Goal: Information Seeking & Learning: Learn about a topic

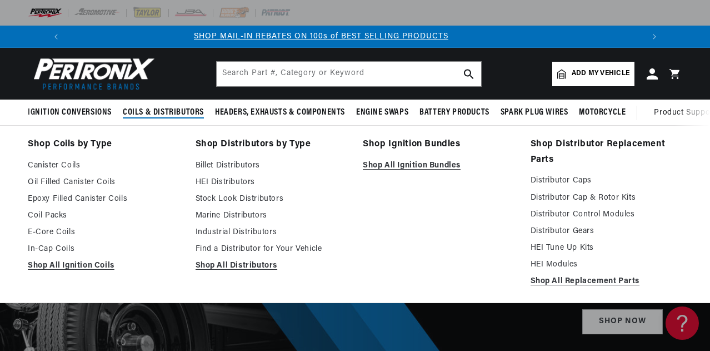
scroll to position [0, 594]
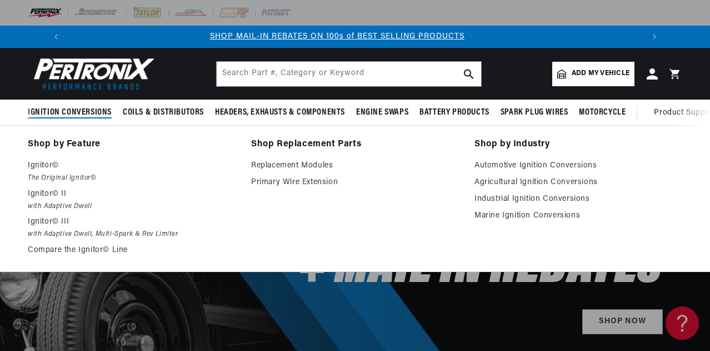
click at [88, 108] on span "Ignition Conversions" at bounding box center [70, 113] width 84 height 12
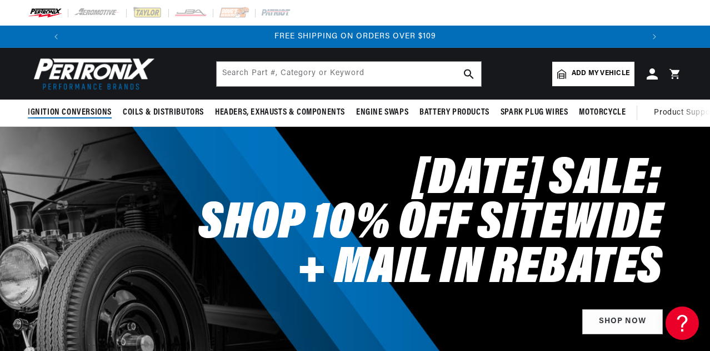
scroll to position [0, 1188]
click at [88, 108] on span "Ignition Conversions" at bounding box center [70, 113] width 84 height 12
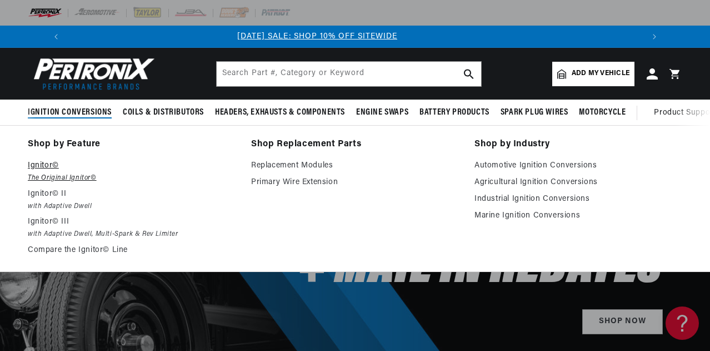
scroll to position [0, 0]
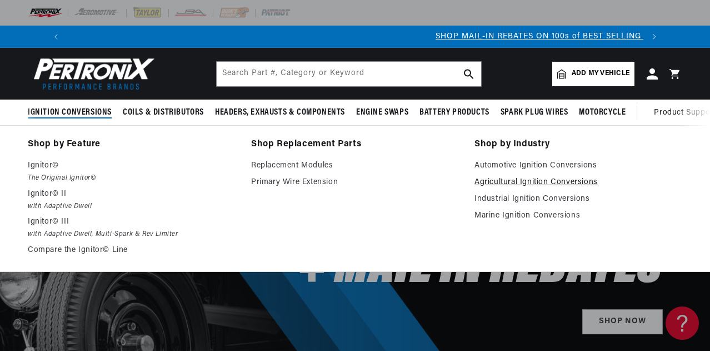
click at [532, 182] on link "Agricultural Ignition Conversions" at bounding box center [578, 182] width 208 height 13
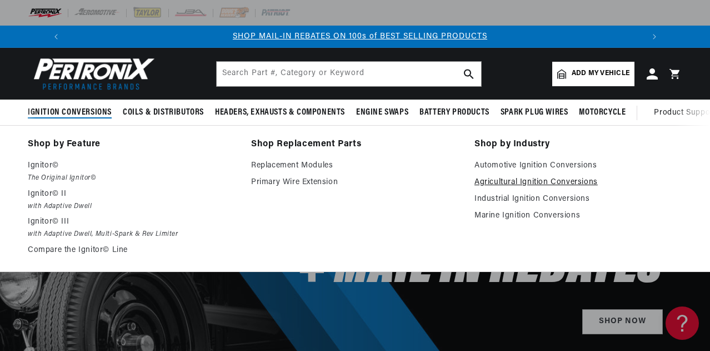
scroll to position [0, 594]
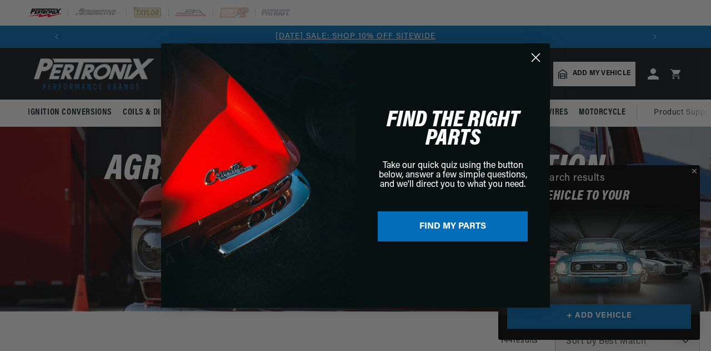
click at [535, 59] on circle "Close dialog" at bounding box center [536, 57] width 18 height 18
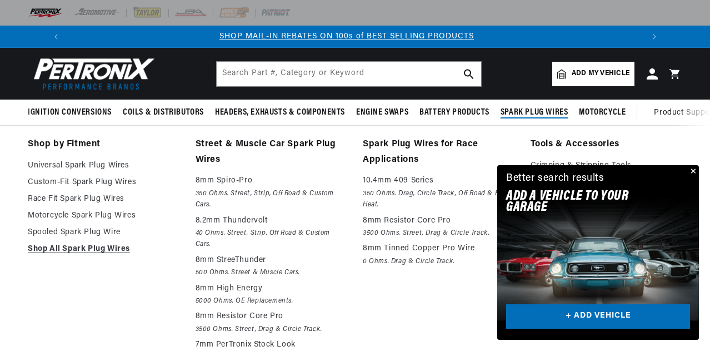
scroll to position [0, 594]
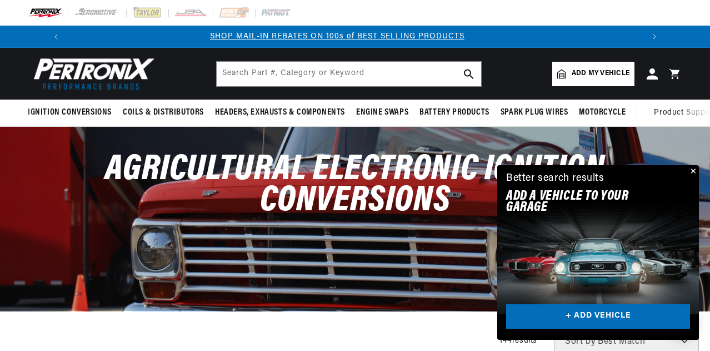
click at [693, 169] on button "Close" at bounding box center [692, 171] width 13 height 13
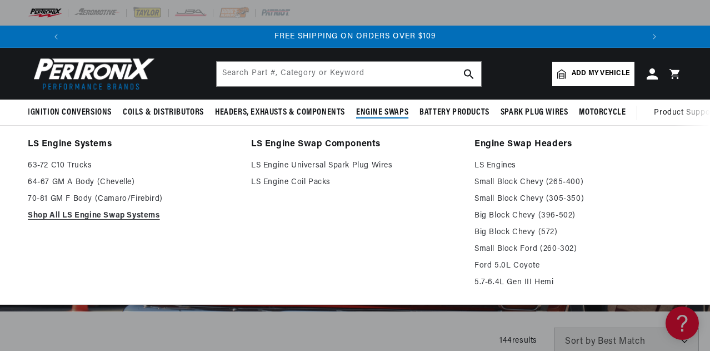
scroll to position [0, 1188]
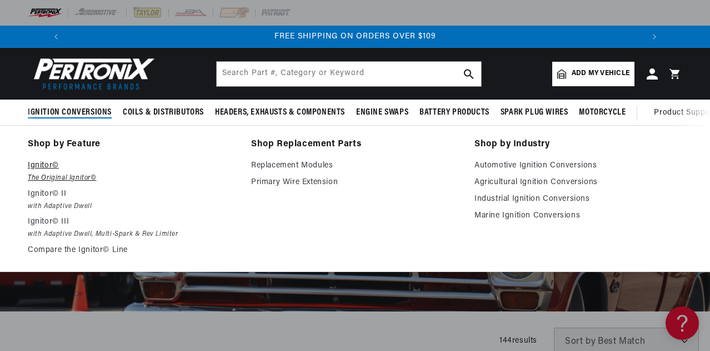
click at [49, 174] on em "The Original Ignitor©" at bounding box center [132, 178] width 208 height 12
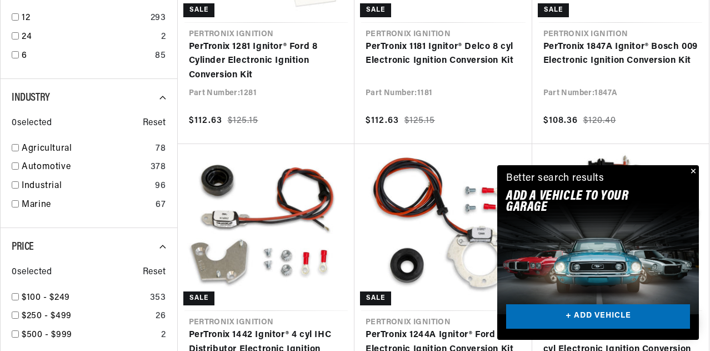
scroll to position [0, 1188]
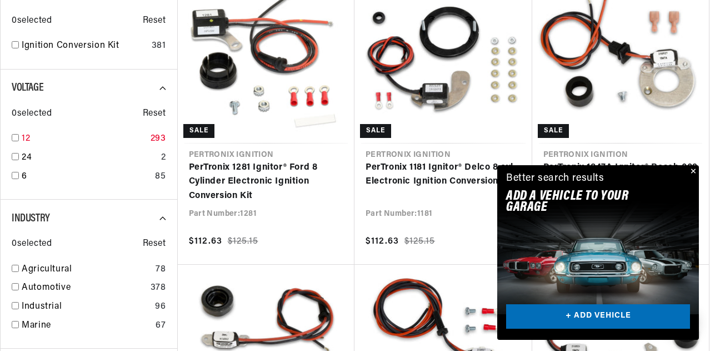
click at [16, 137] on input "checkbox" at bounding box center [15, 137] width 7 height 7
checkbox input "true"
click at [14, 268] on input "checkbox" at bounding box center [15, 267] width 7 height 7
checkbox input "true"
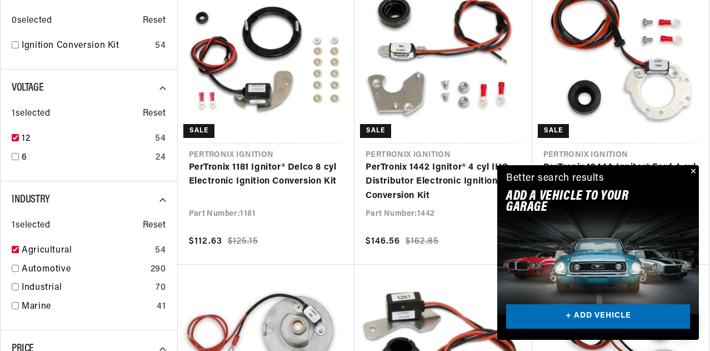
click at [695, 168] on button "Close" at bounding box center [692, 171] width 13 height 13
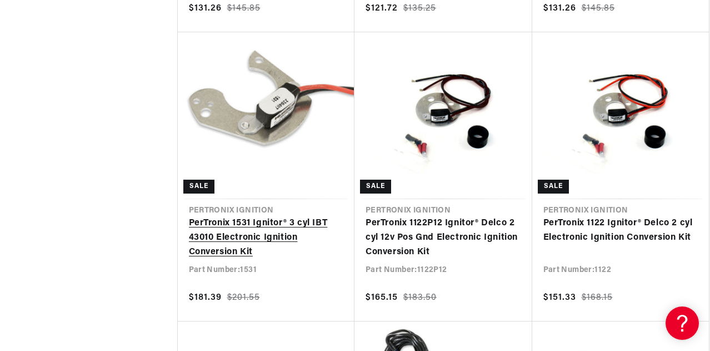
click at [281, 216] on link "PerTronix 1531 Ignitor® 3 cyl IBT 43010 Electronic Ignition Conversion Kit" at bounding box center [266, 237] width 155 height 43
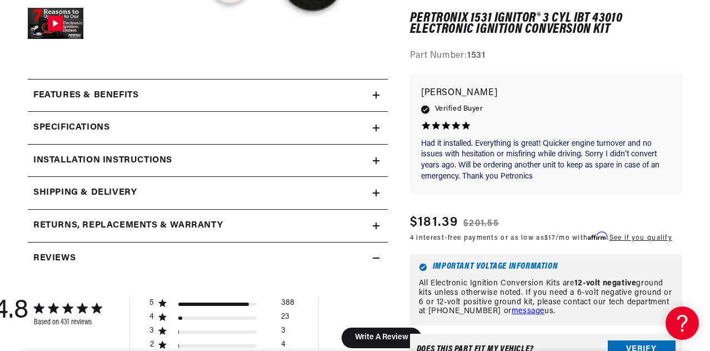
scroll to position [429, 0]
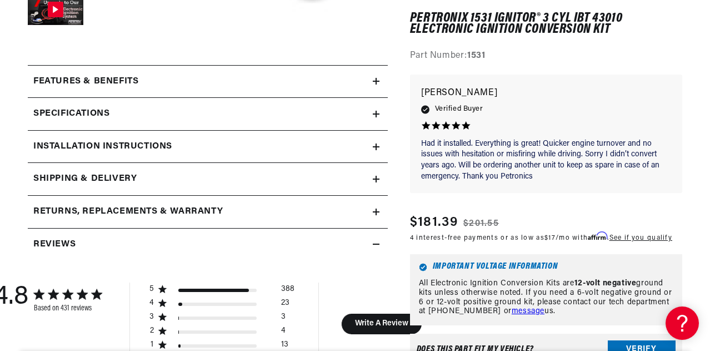
click at [378, 108] on summary "Specifications" at bounding box center [208, 114] width 360 height 32
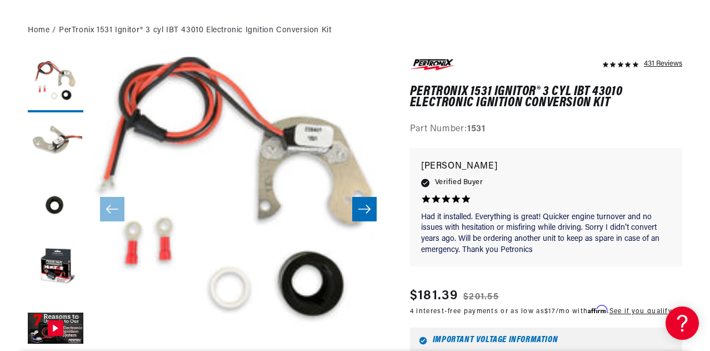
scroll to position [117, 0]
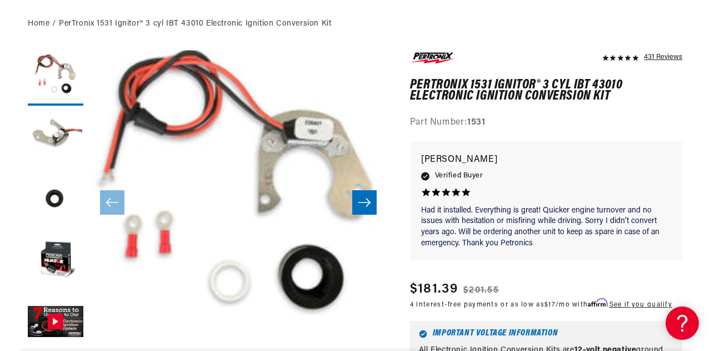
click at [373, 199] on button "Slide right" at bounding box center [364, 202] width 24 height 24
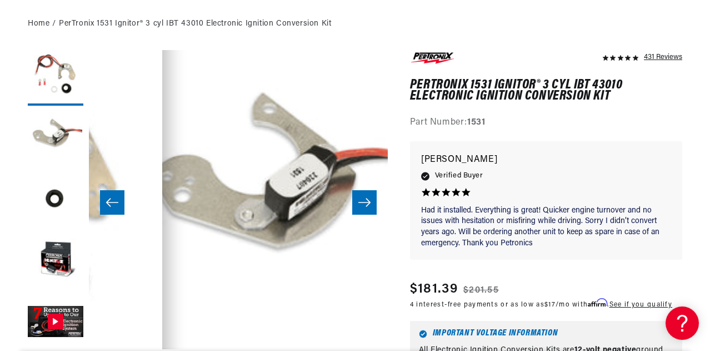
scroll to position [0, 299]
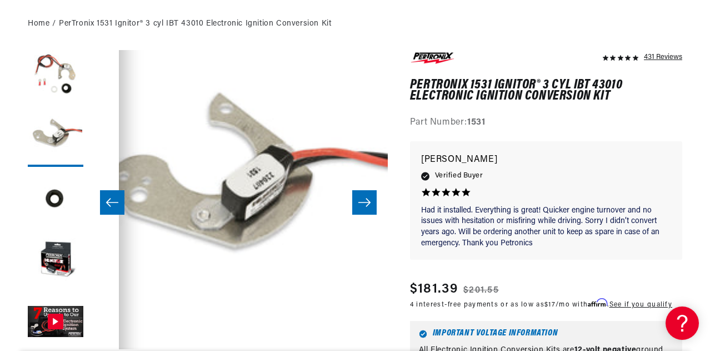
click at [373, 199] on button "Slide right" at bounding box center [364, 202] width 24 height 24
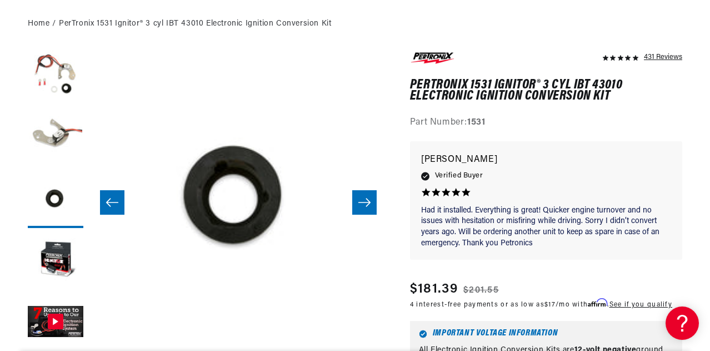
scroll to position [0, 1188]
click at [373, 199] on button "Slide right" at bounding box center [364, 202] width 24 height 24
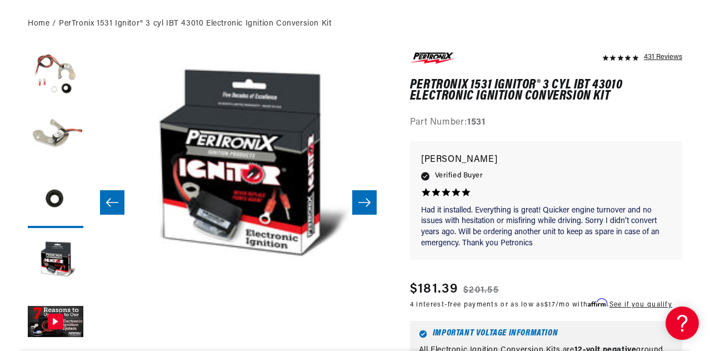
scroll to position [0, 897]
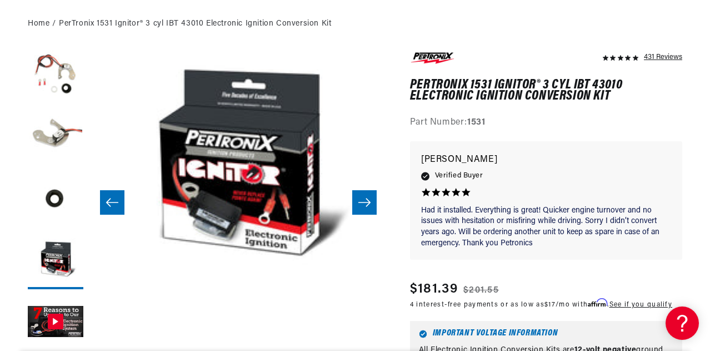
click at [368, 203] on icon "Slide right" at bounding box center [364, 202] width 12 height 8
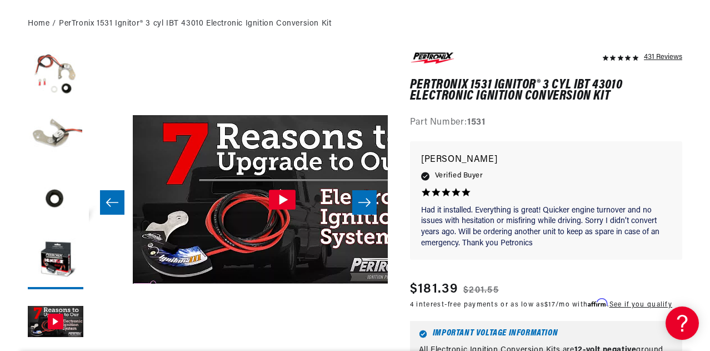
scroll to position [0, 1195]
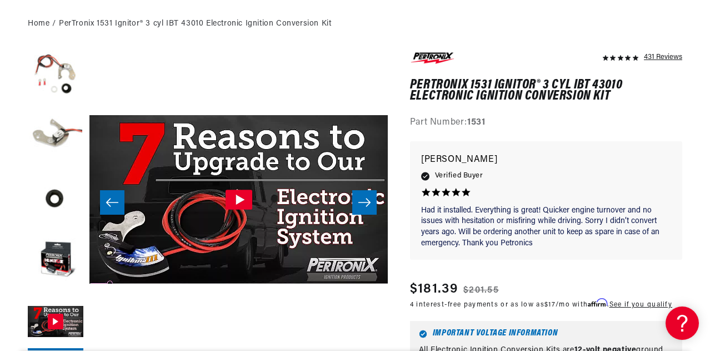
click at [368, 203] on icon "Slide right" at bounding box center [364, 202] width 12 height 8
click at [112, 202] on icon "Slide left" at bounding box center [112, 202] width 13 height 11
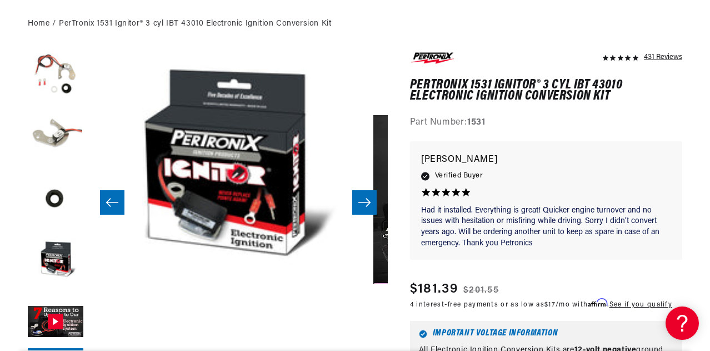
scroll to position [0, 0]
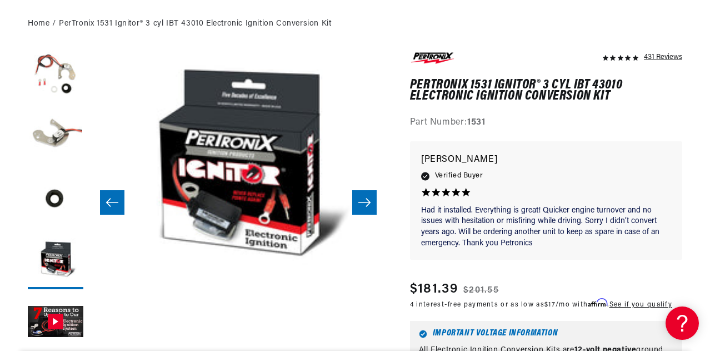
click at [112, 202] on icon "Slide left" at bounding box center [112, 202] width 13 height 11
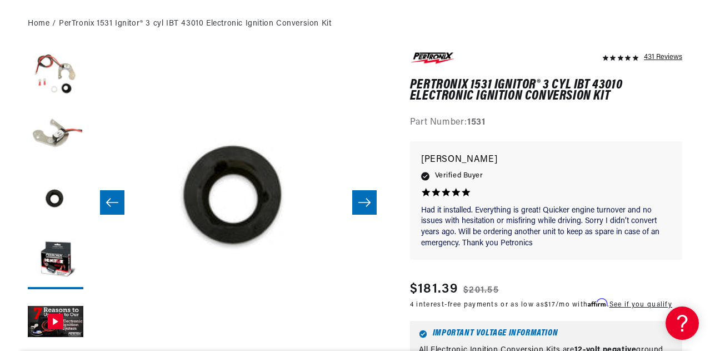
click at [112, 202] on icon "Slide left" at bounding box center [112, 202] width 13 height 11
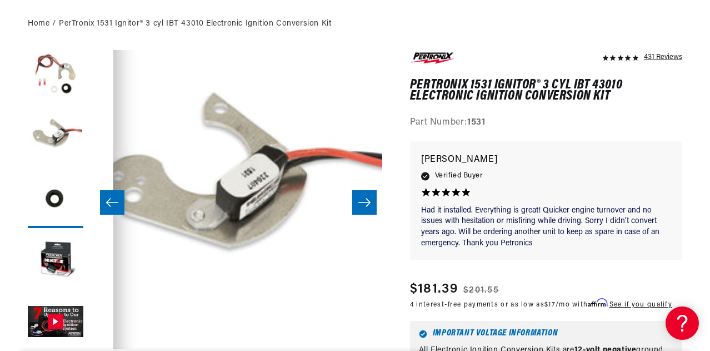
scroll to position [0, 299]
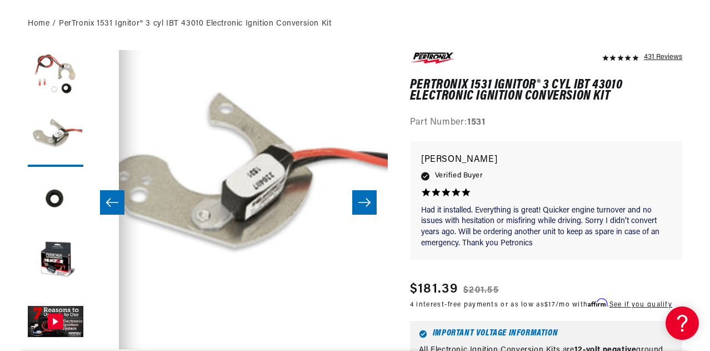
click at [112, 202] on icon "Slide left" at bounding box center [112, 202] width 13 height 11
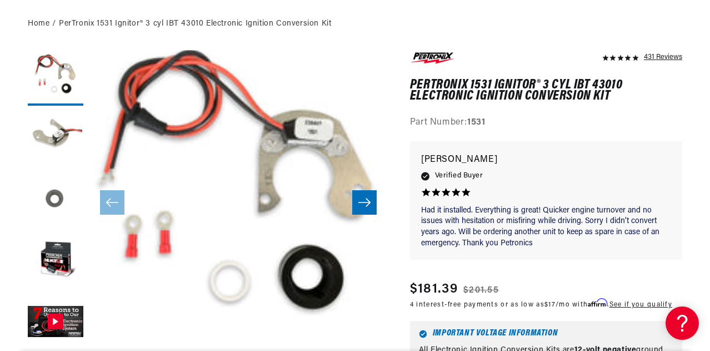
scroll to position [0, 1188]
click at [61, 136] on button "Load image 2 in gallery view" at bounding box center [56, 139] width 56 height 56
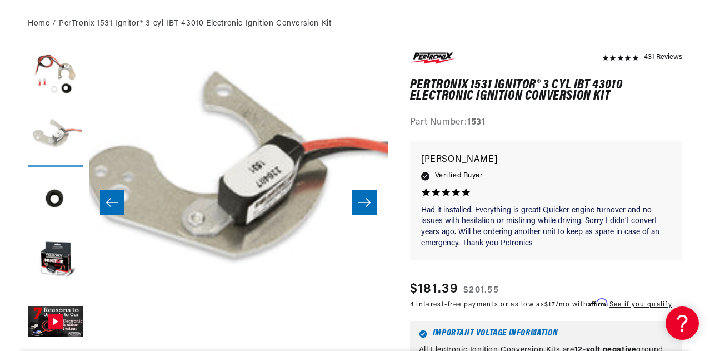
scroll to position [0, 0]
click at [68, 76] on button "Load image 1 in gallery view" at bounding box center [56, 78] width 56 height 56
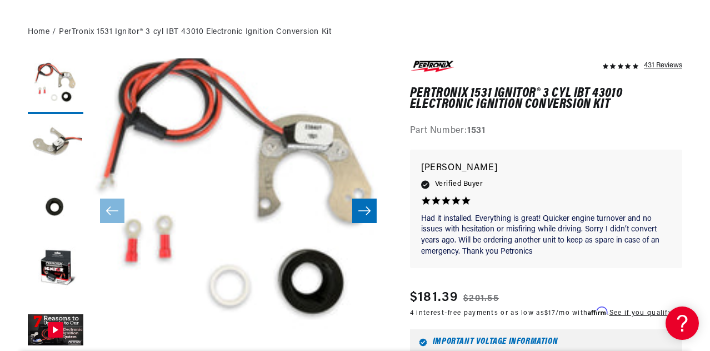
scroll to position [0, 1188]
drag, startPoint x: 709, startPoint y: 19, endPoint x: 695, endPoint y: 80, distance: 62.7
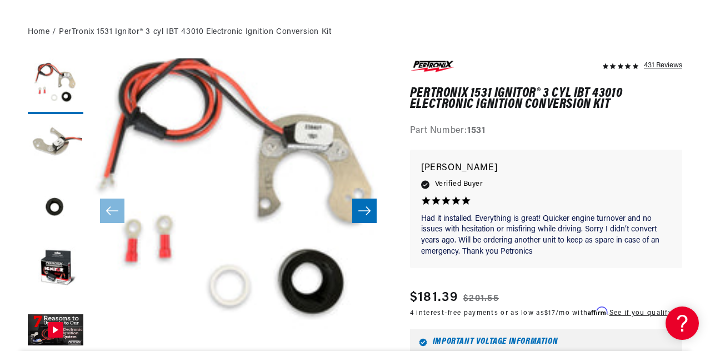
click at [634, 186] on div "Verified Buyer" at bounding box center [546, 184] width 250 height 12
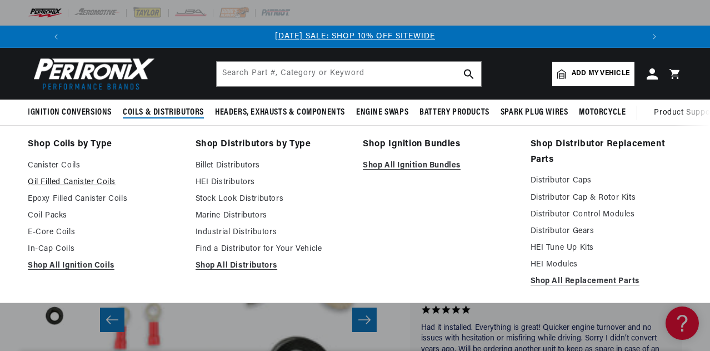
click at [107, 179] on link "Oil Filled Canister Coils" at bounding box center [104, 182] width 152 height 13
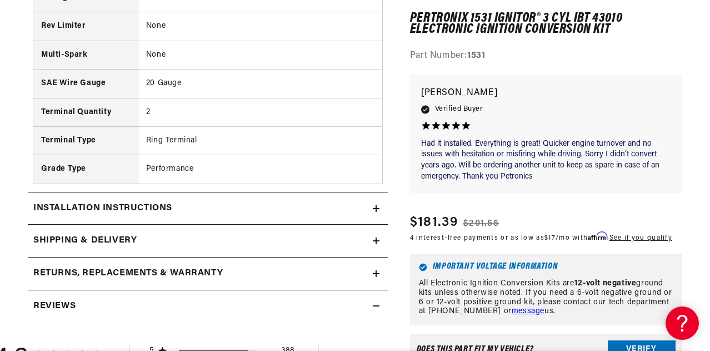
click at [378, 208] on icon at bounding box center [376, 208] width 7 height 0
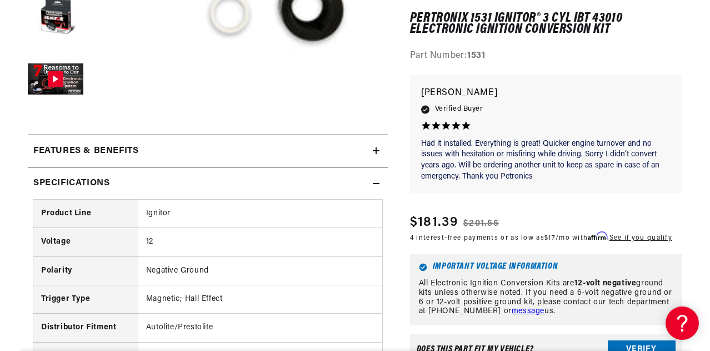
scroll to position [360, 0]
click at [378, 146] on summary "Features & Benefits" at bounding box center [208, 150] width 360 height 32
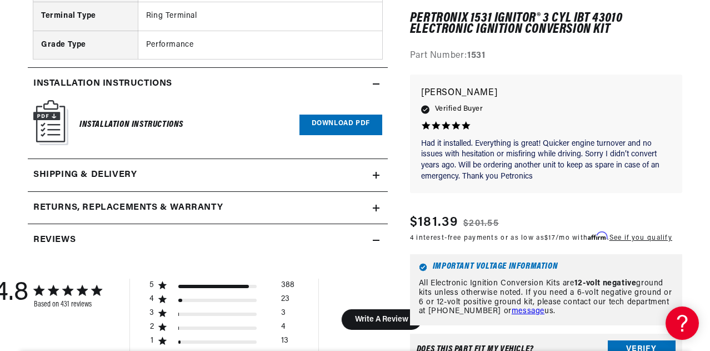
scroll to position [0, 1158]
click at [330, 119] on link "Download PDF" at bounding box center [340, 124] width 83 height 21
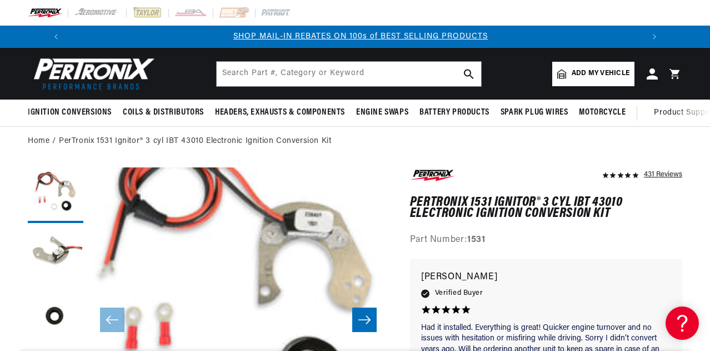
scroll to position [0, 594]
click at [709, 19] on html "Skip to content Your cart Your cart is empty Get the right parts the first time…" at bounding box center [355, 175] width 710 height 351
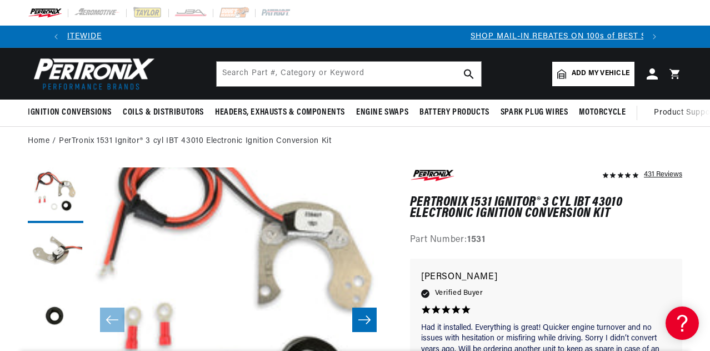
scroll to position [0, 169]
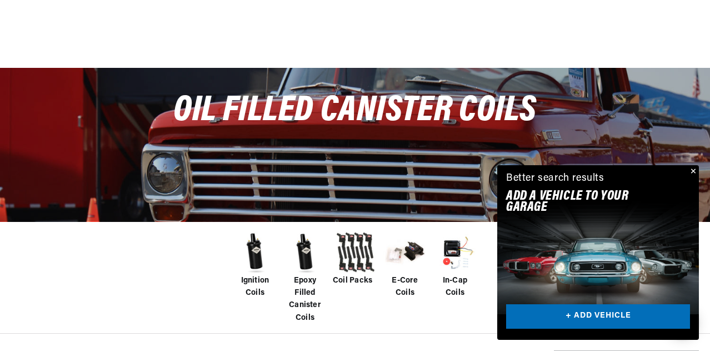
scroll to position [44, 0]
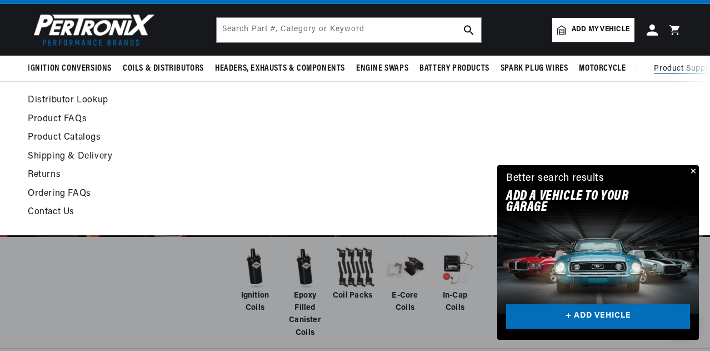
drag, startPoint x: 711, startPoint y: 18, endPoint x: 707, endPoint y: 63, distance: 45.7
click at [707, 63] on html "Skip to content Your cart Your cart is empty Get the right parts the first time…" at bounding box center [355, 131] width 710 height 351
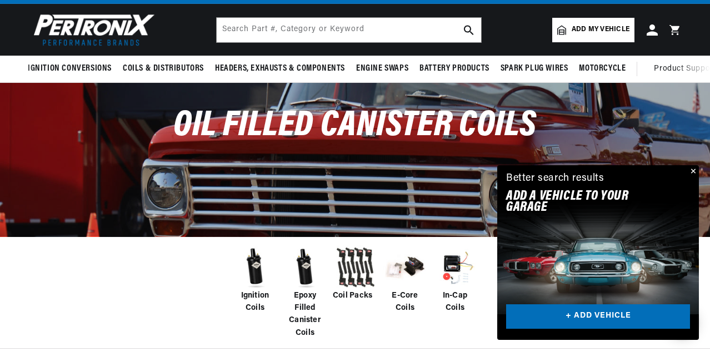
click at [693, 167] on button "Close" at bounding box center [692, 171] width 13 height 13
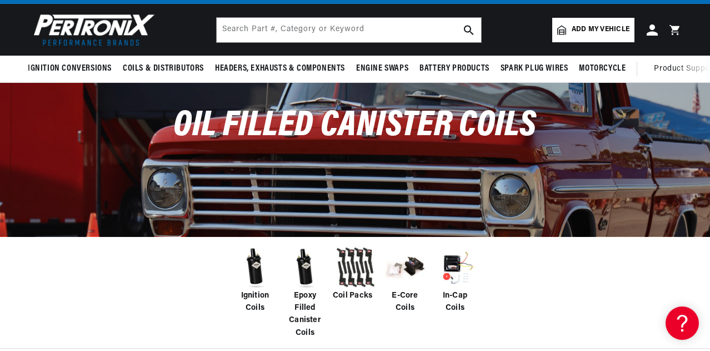
scroll to position [0, 594]
click at [254, 275] on img at bounding box center [255, 267] width 44 height 44
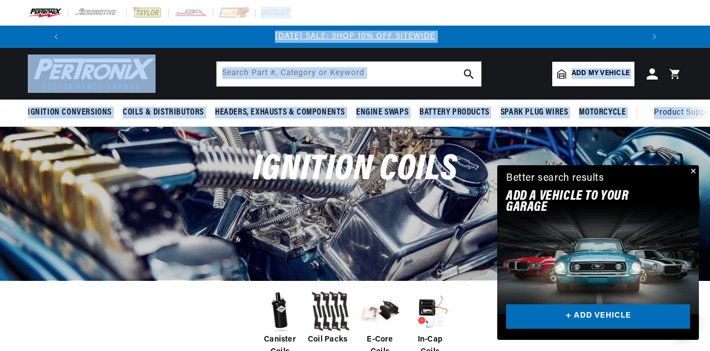
drag, startPoint x: 709, startPoint y: 13, endPoint x: 705, endPoint y: 78, distance: 65.2
click at [693, 166] on button "Close" at bounding box center [692, 171] width 13 height 13
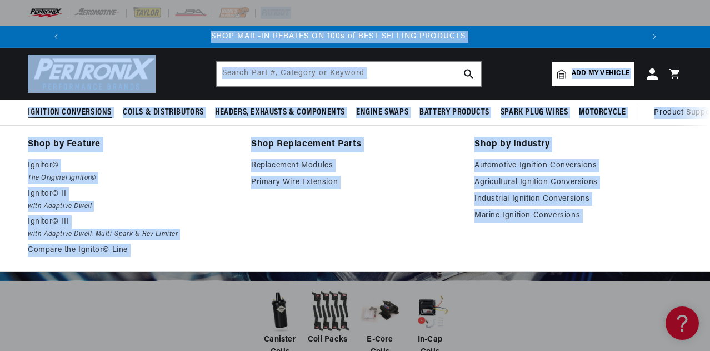
scroll to position [0, 594]
